Goal: Task Accomplishment & Management: Complete application form

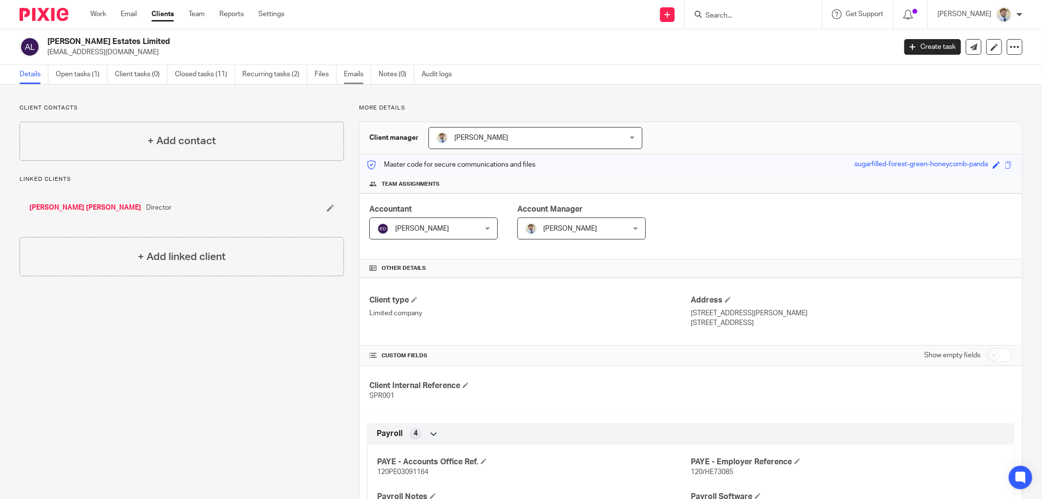
click at [357, 77] on link "Emails" at bounding box center [357, 74] width 27 height 19
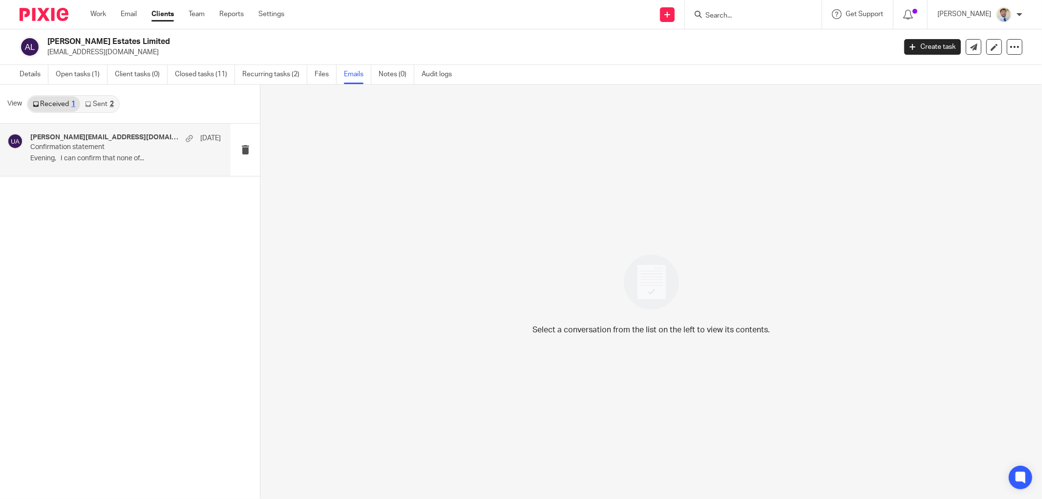
click at [60, 158] on p "Evening, I can confirm that none of..." at bounding box center [125, 158] width 191 height 8
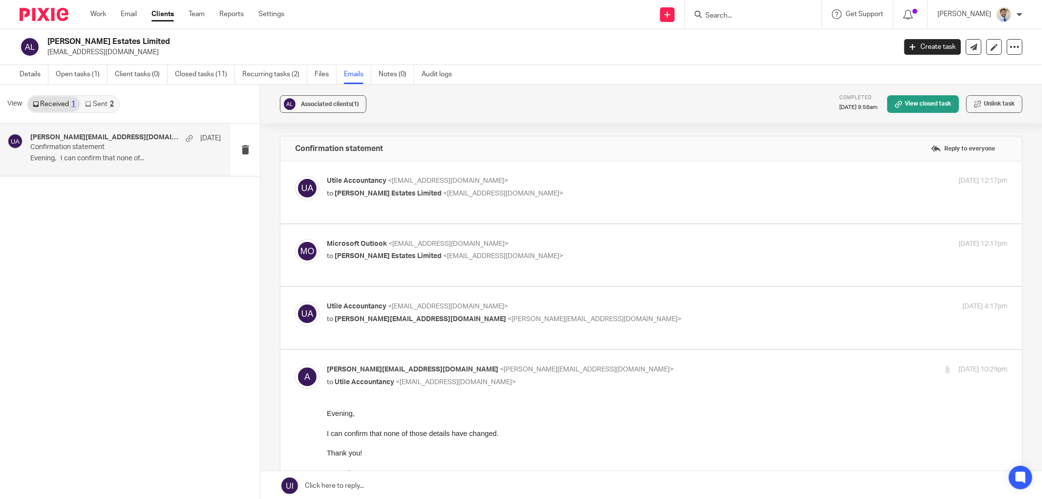
click at [73, 51] on p "[EMAIL_ADDRESS][DOMAIN_NAME]" at bounding box center [468, 52] width 842 height 10
copy main "alisonjane26@icloud.com Create task Update from Companies House Export data Mer…"
click at [23, 76] on link "Details" at bounding box center [34, 74] width 29 height 19
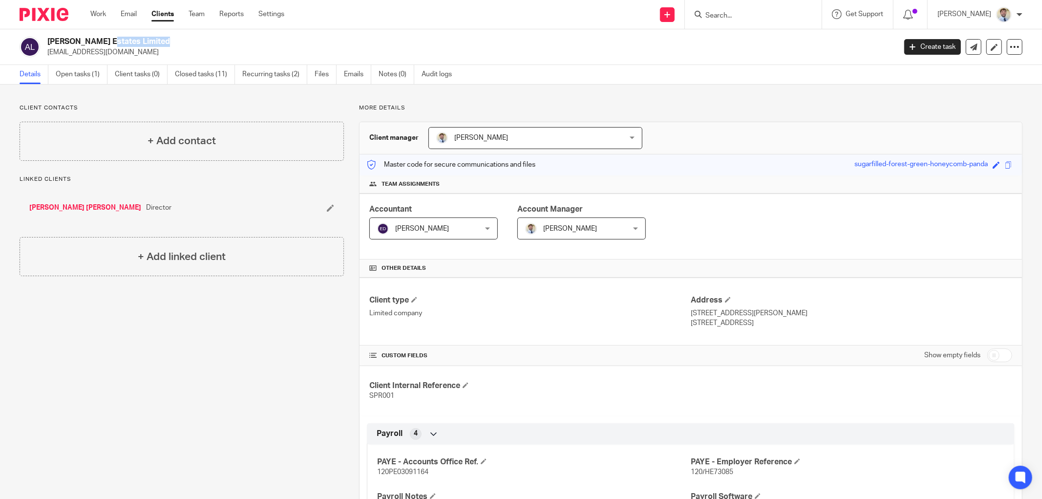
drag, startPoint x: 46, startPoint y: 42, endPoint x: 101, endPoint y: 44, distance: 54.3
click at [101, 44] on div "Alison Hubball Estates Limited alisonjane26@icloud.com" at bounding box center [455, 47] width 870 height 21
copy h2 "Alison Hubball"
click at [88, 132] on div "+ Add contact" at bounding box center [182, 141] width 324 height 39
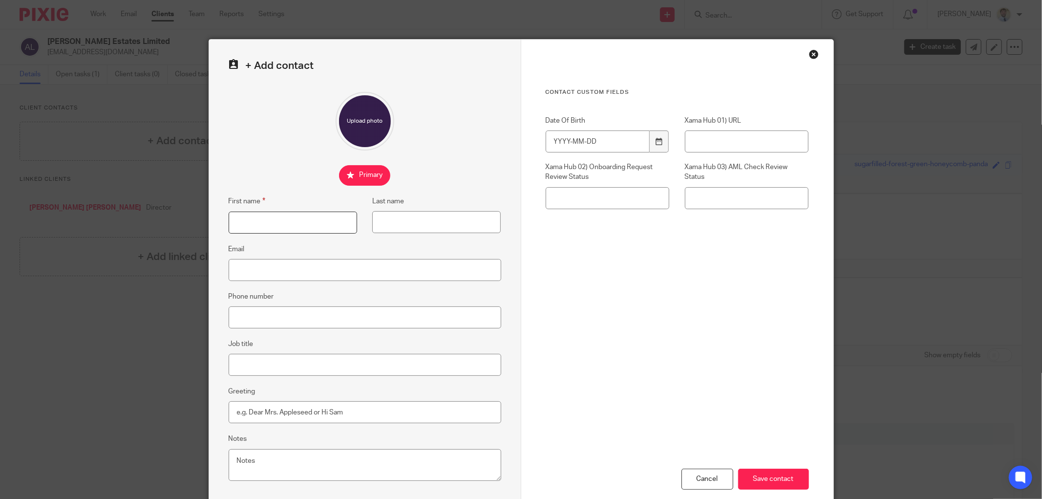
click at [261, 226] on input "First name" at bounding box center [293, 223] width 128 height 22
paste input "[PERSON_NAME]"
drag, startPoint x: 280, startPoint y: 224, endPoint x: 254, endPoint y: 224, distance: 25.4
click at [254, 224] on input "[PERSON_NAME]" at bounding box center [293, 223] width 128 height 22
type input "Alison"
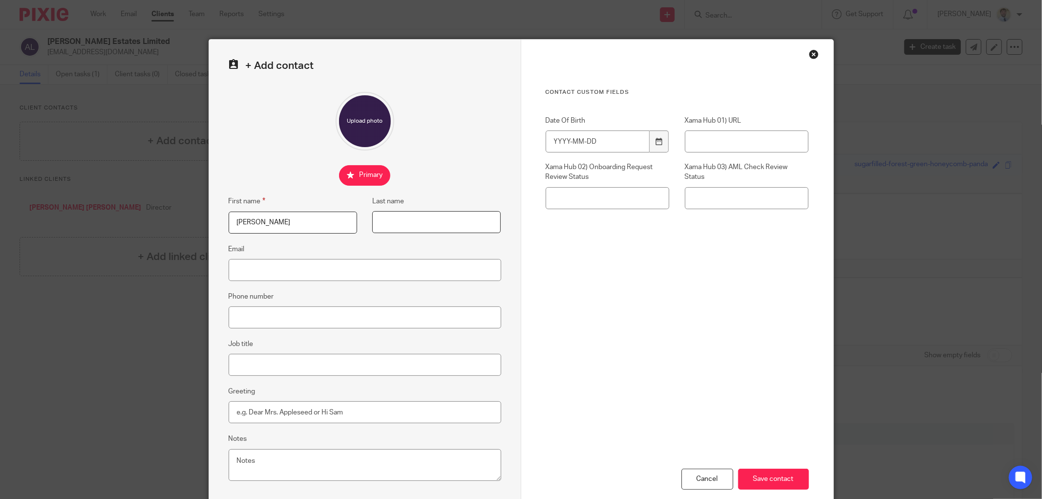
drag, startPoint x: 372, startPoint y: 215, endPoint x: 386, endPoint y: 220, distance: 14.8
click at [377, 217] on input "Last name" at bounding box center [436, 222] width 128 height 22
click at [388, 220] on input "Last name" at bounding box center [436, 222] width 128 height 22
paste input "Hubball"
type input "Hubball"
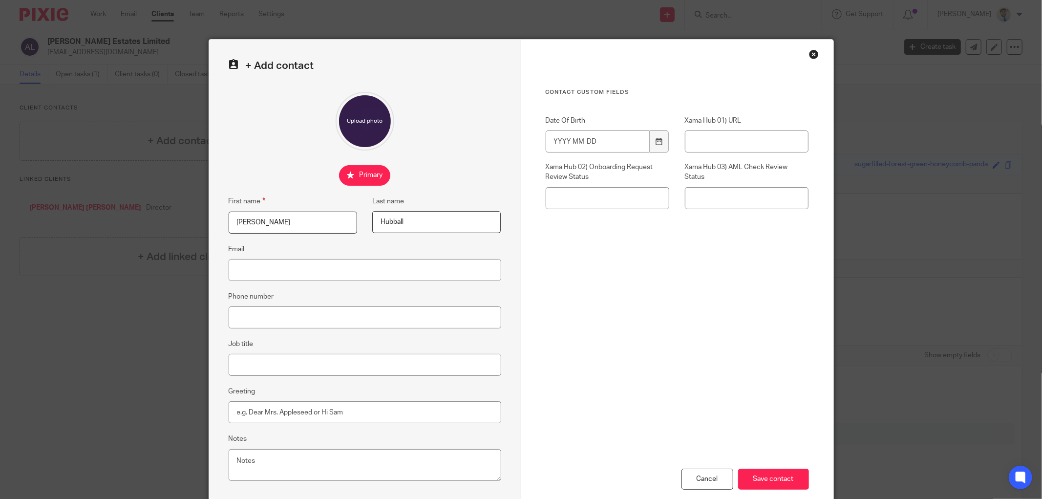
click at [287, 222] on input "Alison" at bounding box center [293, 223] width 128 height 22
type input "Alison"
click at [256, 264] on input "Email" at bounding box center [365, 270] width 273 height 22
paste input "alisonjane26@icloud.com"
type input "alisonjane26@icloud.com"
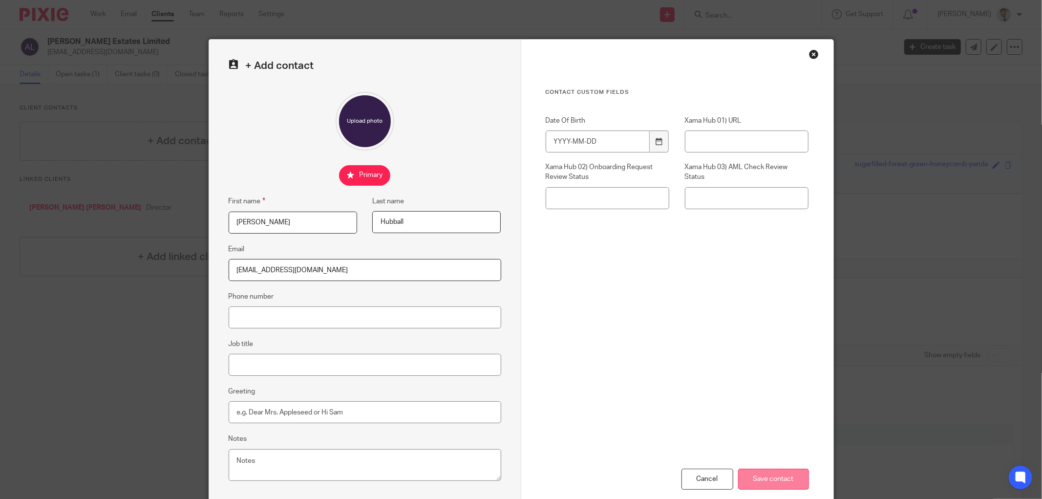
click at [770, 472] on input "Save contact" at bounding box center [773, 478] width 71 height 21
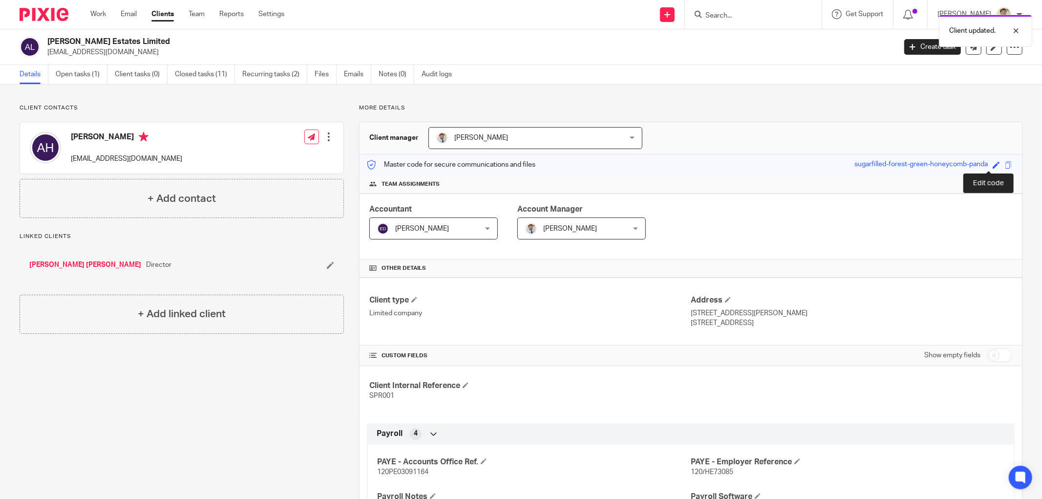
click at [993, 163] on span at bounding box center [996, 164] width 7 height 7
click at [913, 167] on input "sugarfilled-forest-green-honeycomb-panda" at bounding box center [929, 164] width 147 height 11
click at [925, 165] on input "sugarfilled-forest-green-honeycomb-panda" at bounding box center [929, 164] width 147 height 11
type input "forest-green-panda"
click at [971, 160] on link "Save" at bounding box center [978, 165] width 15 height 10
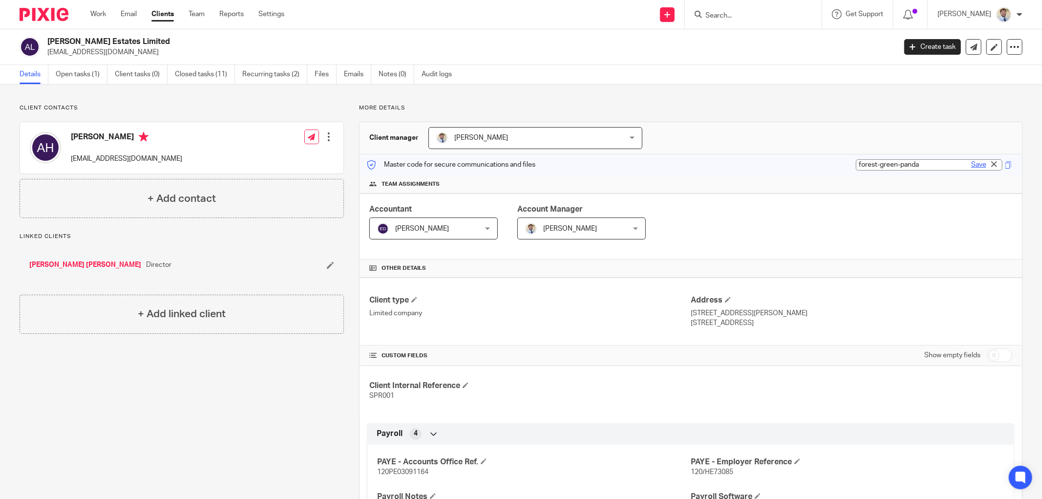
type input "forest-green-panda"
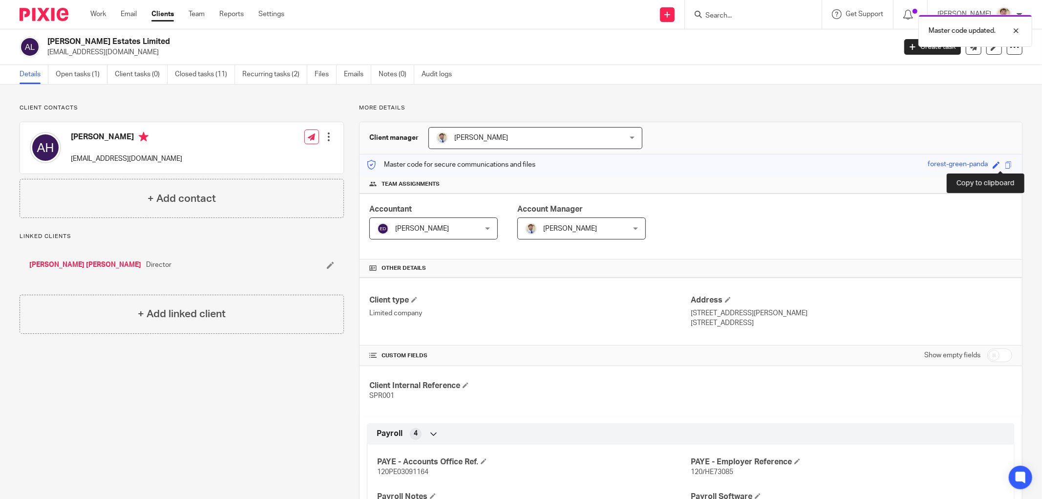
click at [1005, 163] on span at bounding box center [1008, 164] width 7 height 7
click at [71, 68] on link "Open tasks (1)" at bounding box center [82, 74] width 52 height 19
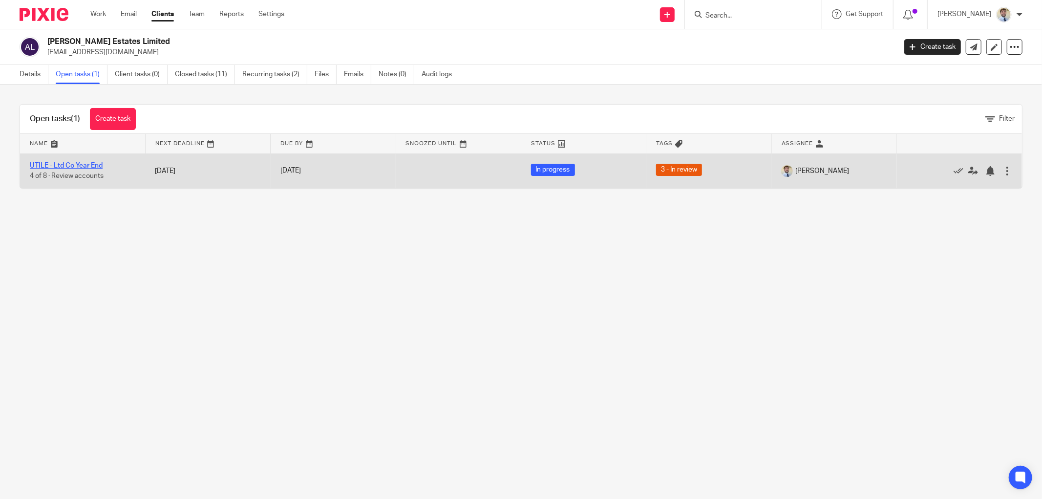
click at [74, 167] on link "UTILE - Ltd Co Year End" at bounding box center [66, 165] width 73 height 7
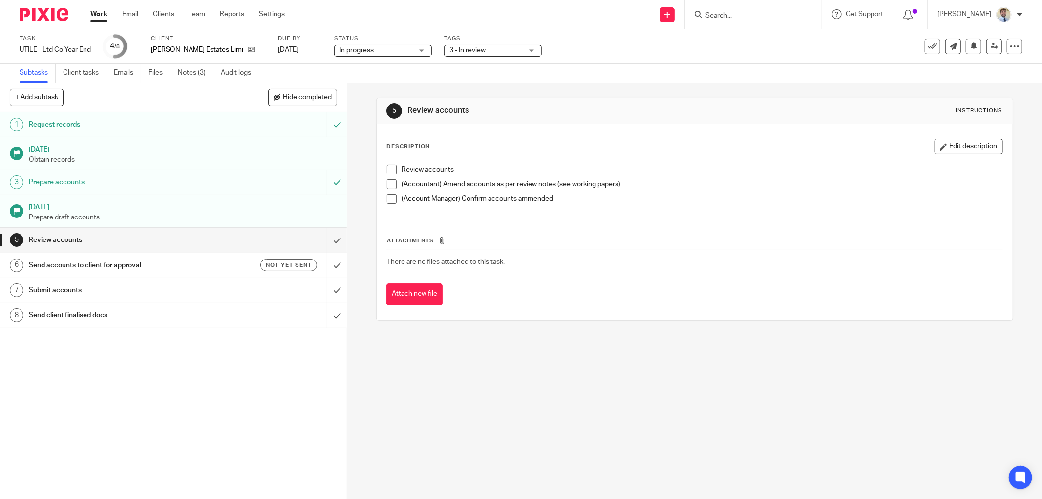
click at [387, 169] on span at bounding box center [392, 170] width 10 height 10
click at [391, 191] on li "(Accountant) Amend accounts as per review notes (see working papers)" at bounding box center [694, 186] width 615 height 15
click at [392, 184] on span at bounding box center [392, 184] width 10 height 10
click at [387, 202] on span at bounding box center [392, 199] width 10 height 10
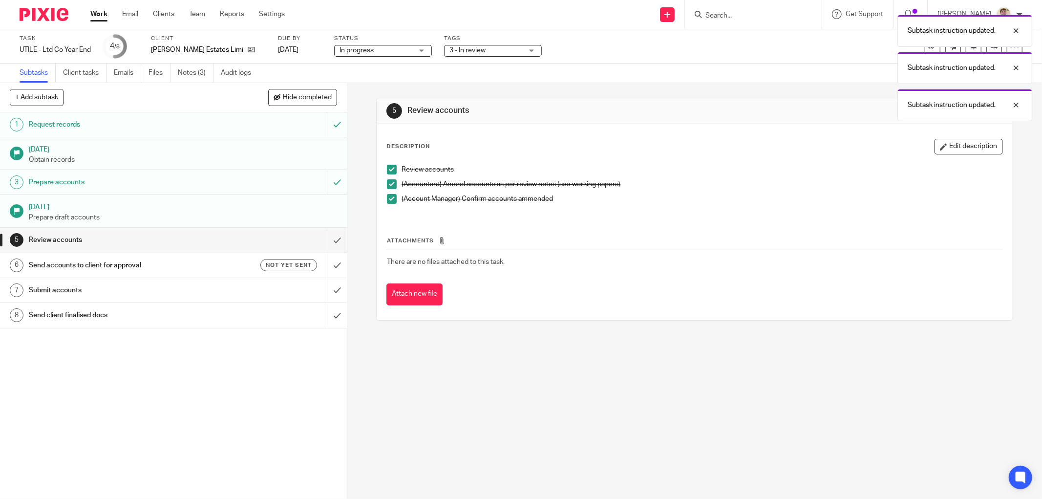
click at [472, 49] on span "3 - In review" at bounding box center [467, 50] width 36 height 7
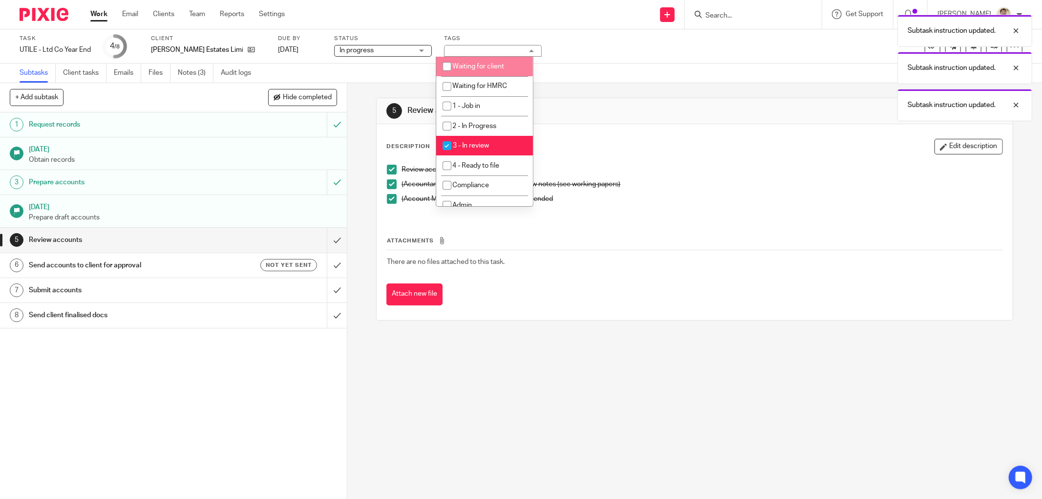
drag, startPoint x: 453, startPoint y: 64, endPoint x: 464, endPoint y: 81, distance: 20.5
click at [453, 64] on input "checkbox" at bounding box center [447, 66] width 19 height 19
checkbox input "true"
click at [480, 148] on span "3 - In review" at bounding box center [471, 145] width 36 height 7
checkbox input "false"
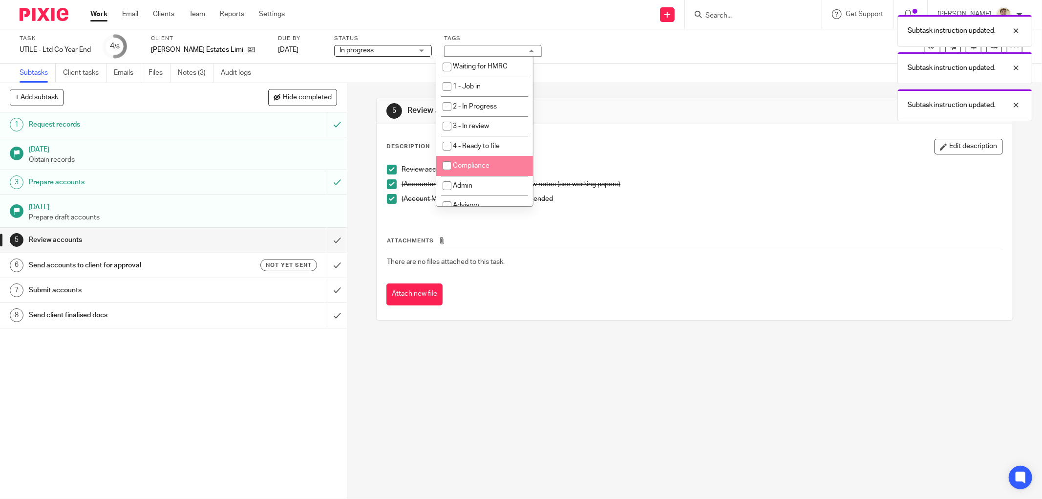
scroll to position [30, 0]
click at [470, 155] on span "Compliance" at bounding box center [471, 156] width 37 height 7
checkbox input "true"
click at [359, 211] on div "5 Review accounts Instructions Description Edit description Review accounts (Ac…" at bounding box center [694, 291] width 695 height 416
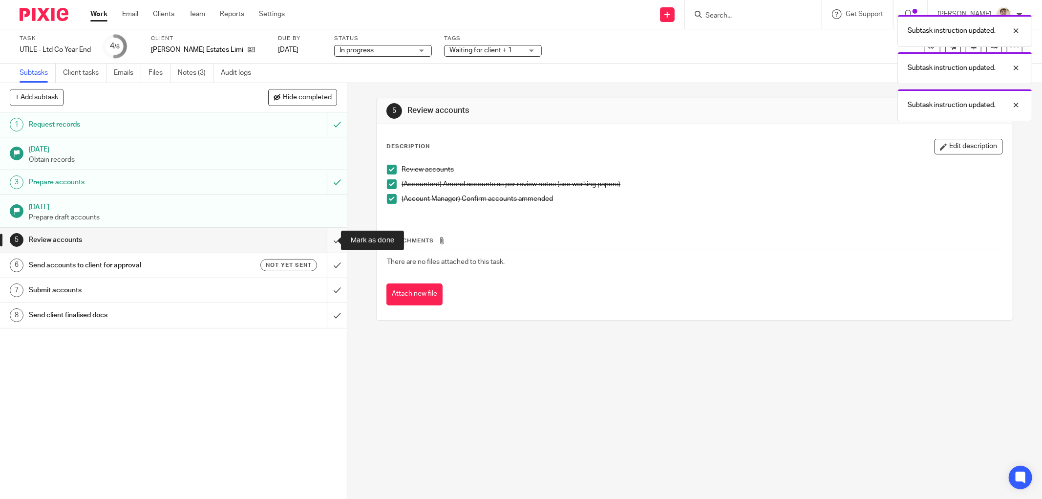
click at [327, 247] on input "submit" at bounding box center [173, 240] width 347 height 24
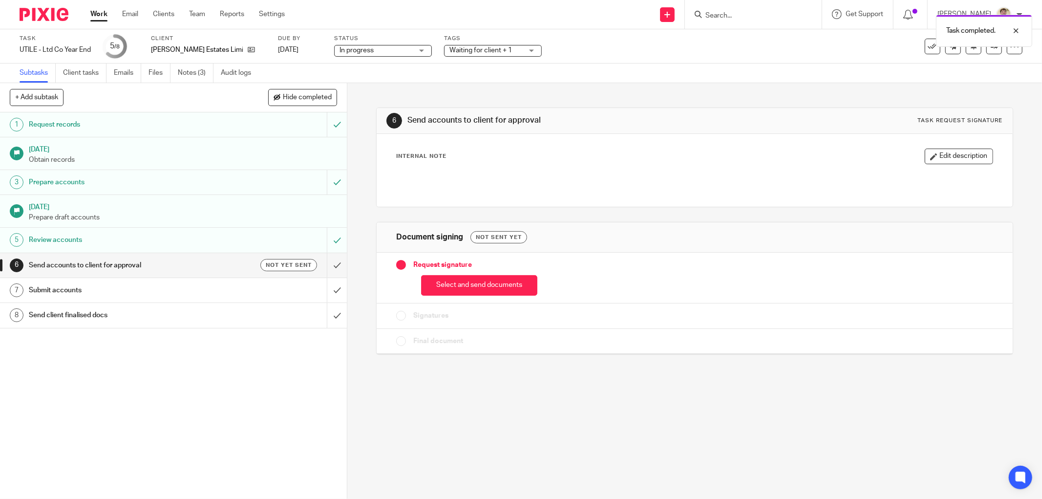
click at [455, 320] on div "Signatures" at bounding box center [470, 316] width 149 height 10
click at [455, 284] on button "Select and send documents" at bounding box center [479, 285] width 116 height 21
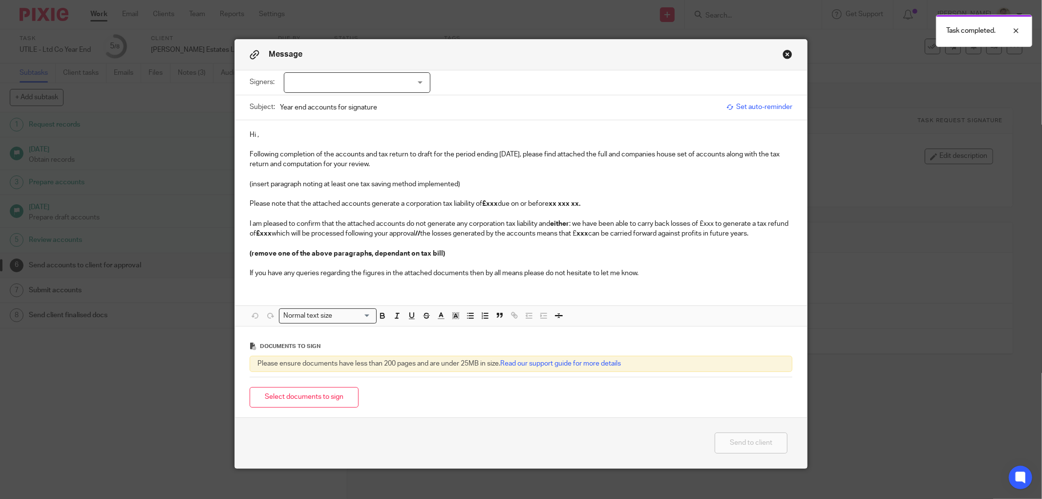
click at [291, 88] on div at bounding box center [357, 82] width 147 height 21
click at [304, 107] on li "Alison Hubball" at bounding box center [353, 103] width 146 height 20
checkbox input "true"
click at [252, 134] on p "Hi ," at bounding box center [521, 135] width 543 height 10
click at [558, 169] on p at bounding box center [521, 174] width 543 height 10
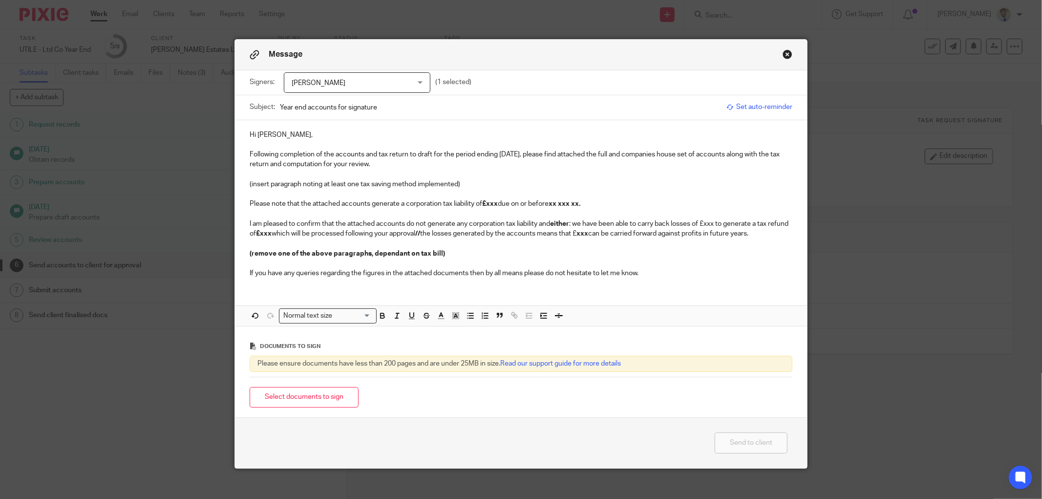
click at [595, 154] on p "Following completion of the accounts and tax return to draft for the period end…" at bounding box center [521, 159] width 543 height 20
click at [630, 152] on p "Following completion of the accounts and tax return to draft for the period end…" at bounding box center [521, 159] width 543 height 20
click at [437, 158] on p "Following completion of the accounts and tax return to draft for the period end…" at bounding box center [521, 159] width 543 height 20
click at [437, 165] on p "Following completion of the accounts and tax return to draft for the period end…" at bounding box center [521, 159] width 543 height 20
click at [479, 182] on p "(insert paragraph noting at least one tax saving method implemented)" at bounding box center [521, 184] width 543 height 10
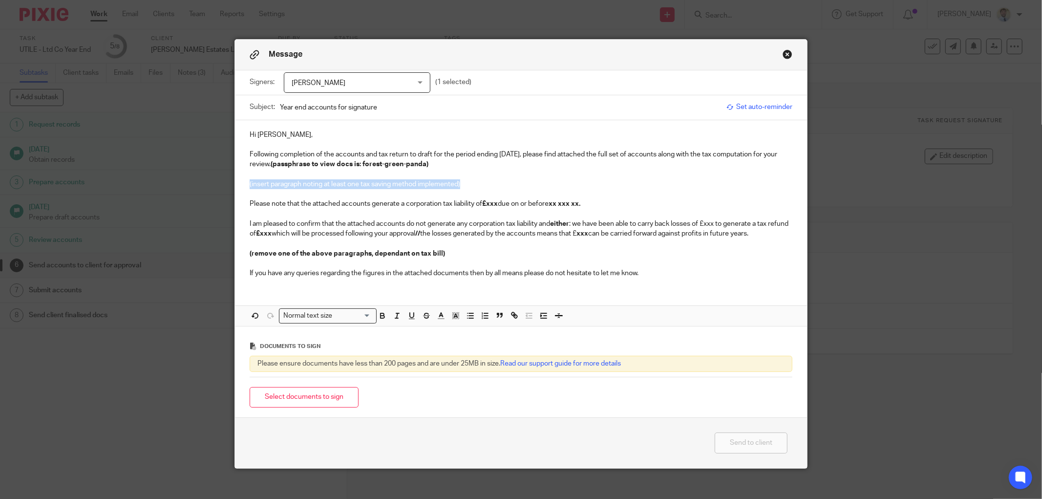
drag, startPoint x: 474, startPoint y: 182, endPoint x: 243, endPoint y: 183, distance: 231.5
click at [243, 183] on div "Hi Alison, Following completion of the accounts and tax return to draft for the…" at bounding box center [521, 203] width 572 height 166
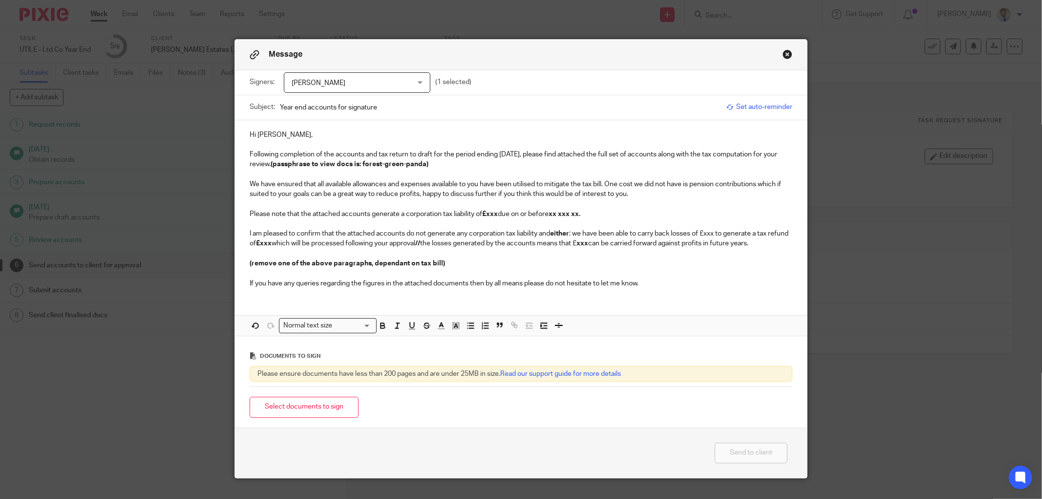
click at [483, 212] on strong "£xxx" at bounding box center [490, 214] width 16 height 7
click at [560, 211] on strong "1 September 2025." at bounding box center [569, 214] width 23 height 7
click at [536, 242] on p "I am pleased to confirm that the attached accounts do not generate any corporat…" at bounding box center [521, 239] width 543 height 20
click at [678, 216] on p "Please note that the attached accounts generate a corporation tax liability of …" at bounding box center [521, 214] width 543 height 10
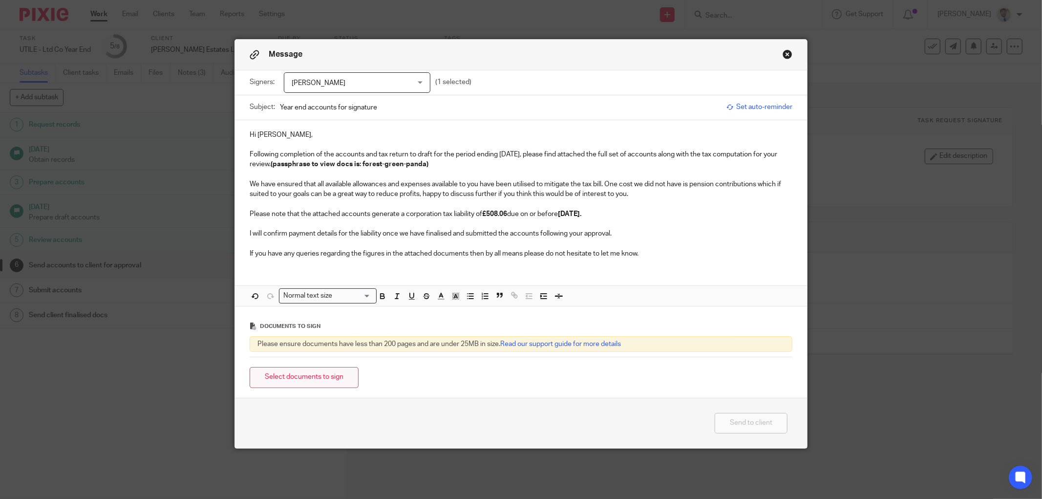
click at [296, 379] on button "Select documents to sign" at bounding box center [304, 377] width 109 height 21
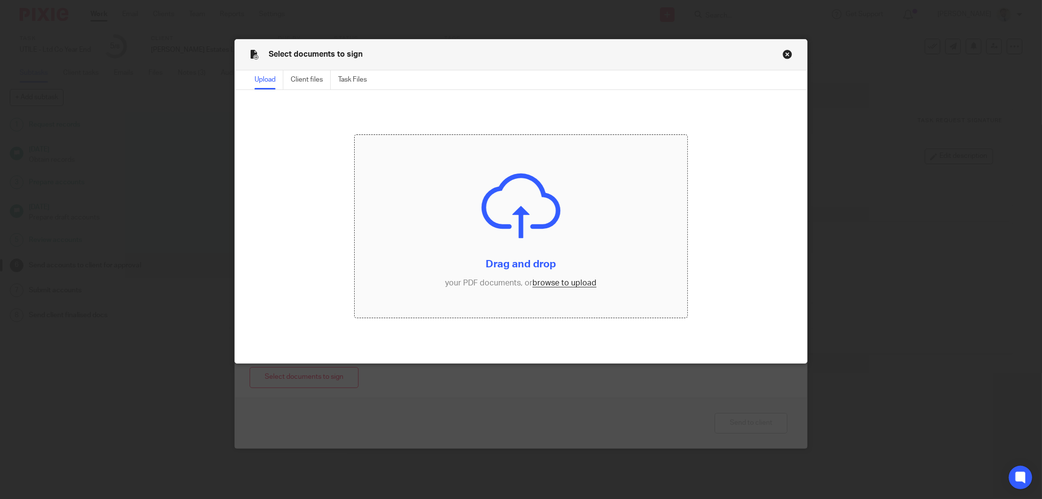
click at [514, 222] on input "file" at bounding box center [521, 226] width 333 height 183
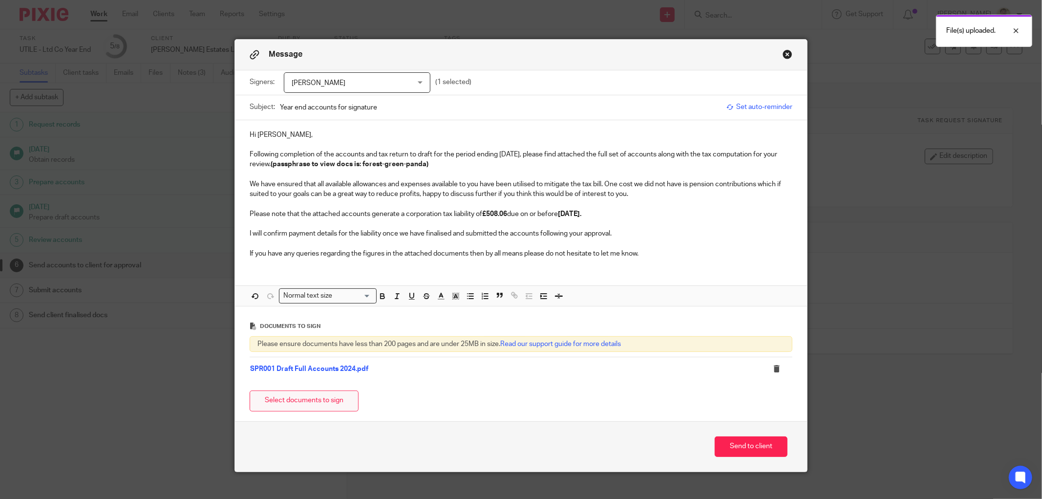
click at [320, 404] on button "Select documents to sign" at bounding box center [304, 400] width 109 height 21
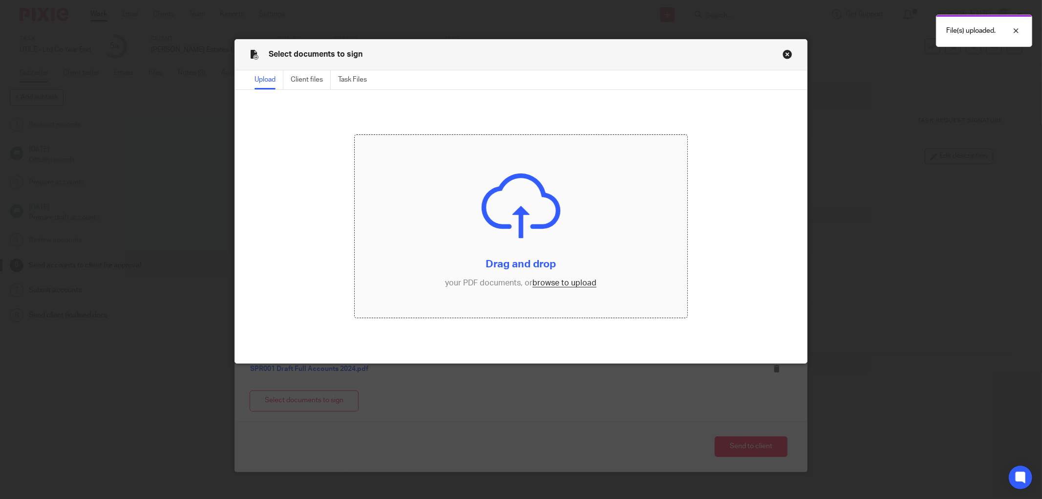
click at [491, 236] on input "file" at bounding box center [521, 226] width 333 height 183
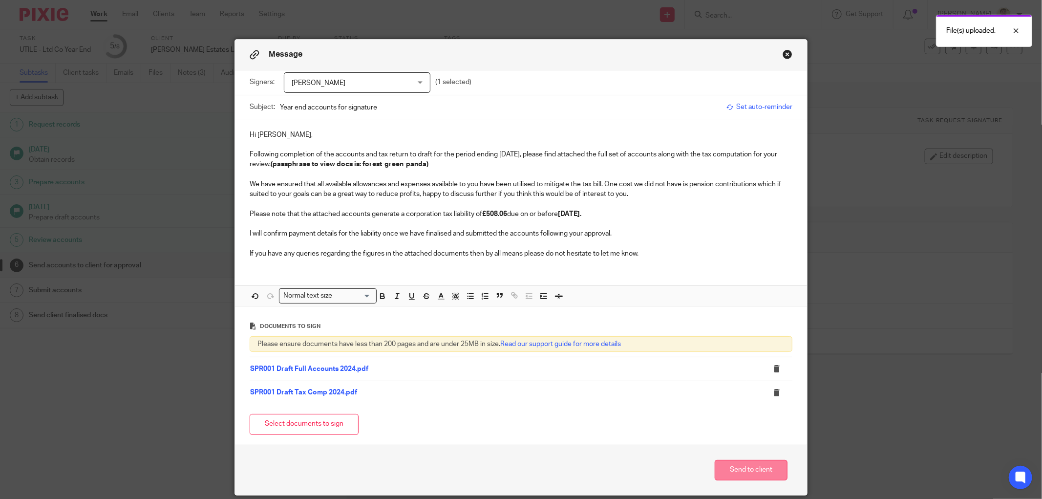
click at [745, 475] on button "Send to client" at bounding box center [751, 470] width 73 height 21
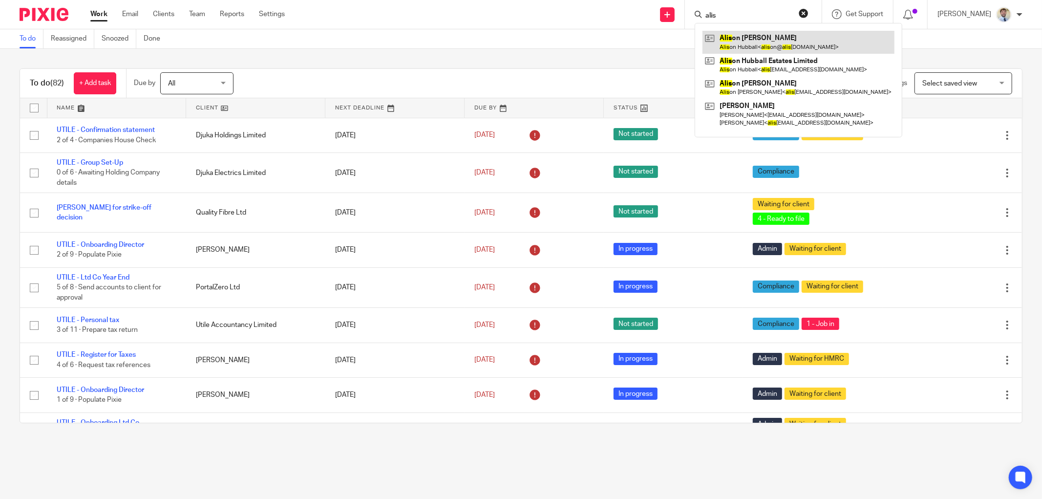
type input "alis"
click at [762, 34] on link at bounding box center [798, 42] width 192 height 22
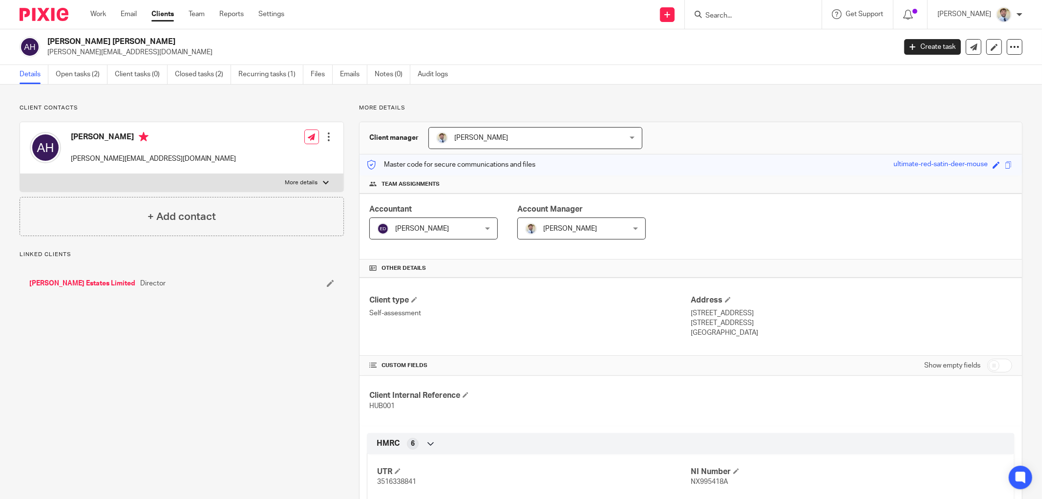
scroll to position [334, 0]
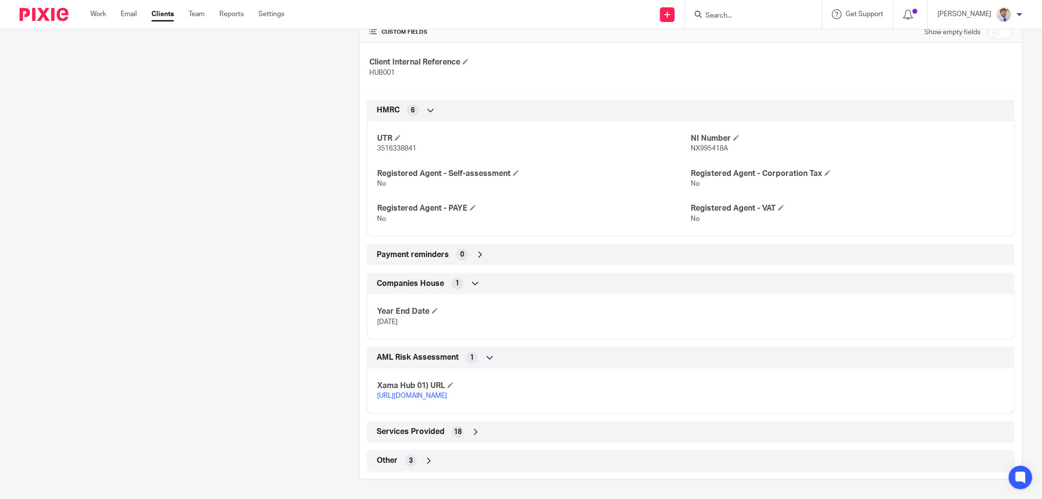
click at [401, 463] on div "Other 3" at bounding box center [690, 460] width 633 height 17
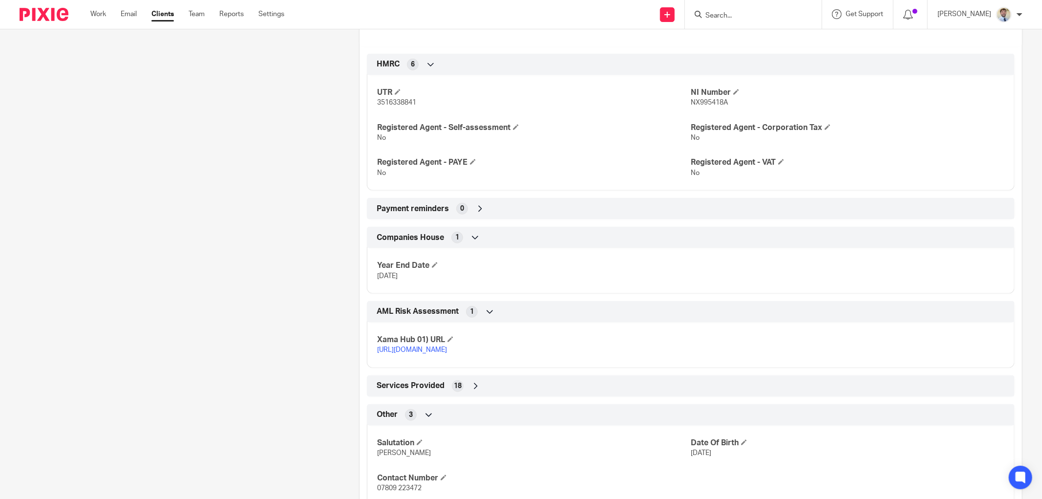
scroll to position [414, 0]
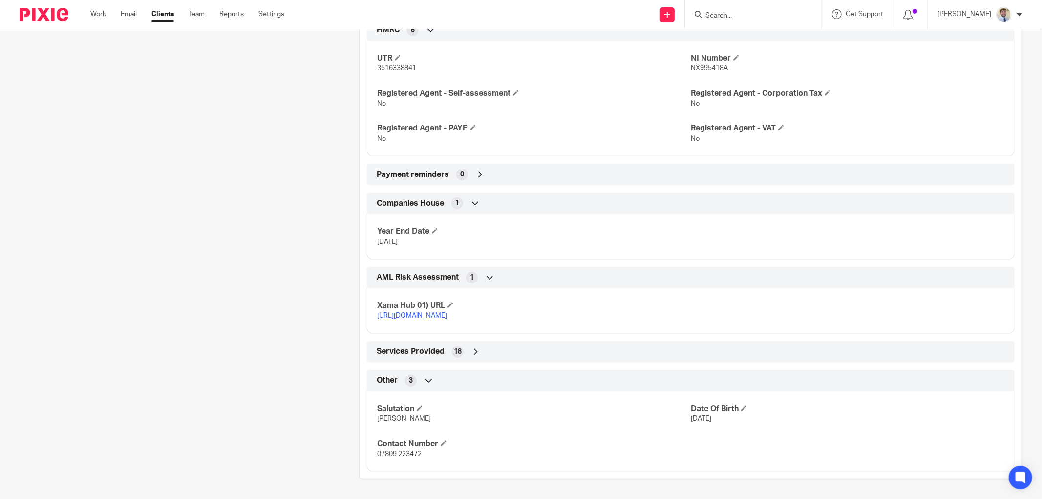
click at [305, 402] on div "Client contacts [PERSON_NAME] [PERSON_NAME][EMAIL_ADDRESS][DOMAIN_NAME] Edit co…" at bounding box center [173, 85] width 339 height 788
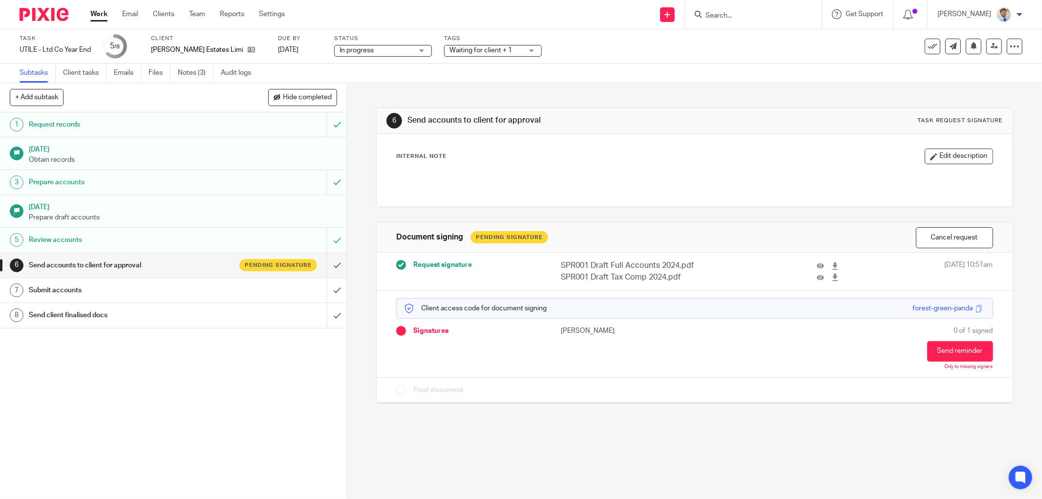
click at [416, 87] on div "6 Send accounts to client for approval Task request signature Internal Note Edi…" at bounding box center [694, 248] width 637 height 330
